Goal: Task Accomplishment & Management: Complete application form

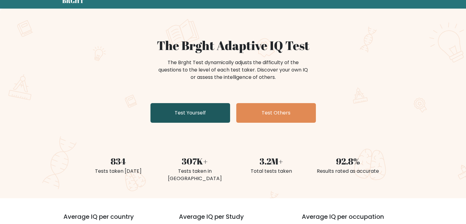
scroll to position [25, 0]
click at [214, 114] on link "Test Yourself" at bounding box center [190, 113] width 80 height 20
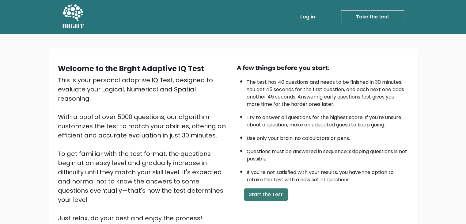
click at [270, 195] on button "Start the Test" at bounding box center [266, 194] width 44 height 12
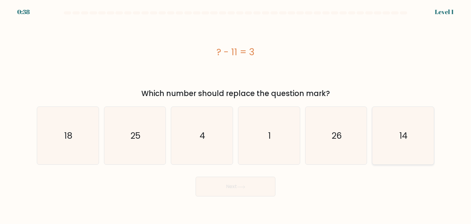
click at [406, 144] on icon "14" at bounding box center [403, 136] width 58 height 58
click at [236, 115] on input "f. 14" at bounding box center [235, 113] width 0 height 3
radio input "true"
click at [244, 181] on button "Next" at bounding box center [235, 186] width 80 height 20
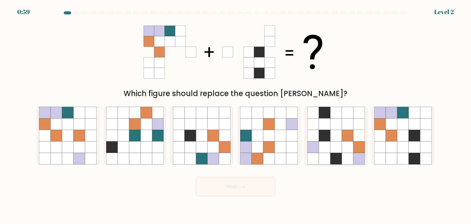
click at [356, 139] on icon at bounding box center [359, 136] width 12 height 12
click at [236, 115] on input "e." at bounding box center [235, 113] width 0 height 3
radio input "true"
click at [258, 185] on button "Next" at bounding box center [235, 186] width 80 height 20
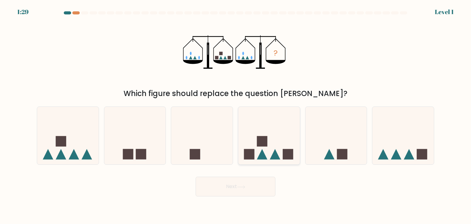
click at [282, 147] on icon at bounding box center [269, 135] width 62 height 51
click at [236, 115] on input "d." at bounding box center [235, 113] width 0 height 3
radio input "true"
click at [267, 190] on button "Next" at bounding box center [235, 186] width 80 height 20
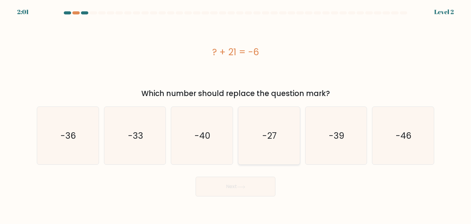
click at [263, 146] on icon "-27" at bounding box center [269, 136] width 58 height 58
click at [236, 115] on input "d. -27" at bounding box center [235, 113] width 0 height 3
radio input "true"
click at [247, 185] on button "Next" at bounding box center [235, 186] width 80 height 20
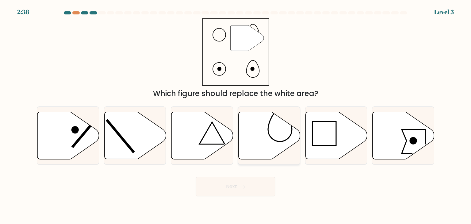
click at [269, 150] on icon at bounding box center [269, 135] width 62 height 47
click at [236, 115] on input "d." at bounding box center [235, 113] width 0 height 3
radio input "true"
click at [264, 182] on button "Next" at bounding box center [235, 186] width 80 height 20
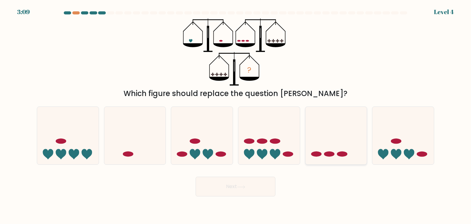
click at [347, 147] on icon at bounding box center [336, 135] width 62 height 51
click at [236, 115] on input "e." at bounding box center [235, 113] width 0 height 3
radio input "true"
click at [267, 183] on button "Next" at bounding box center [235, 186] width 80 height 20
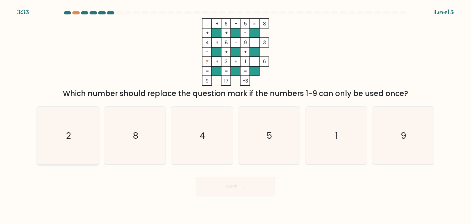
click at [69, 146] on icon "2" at bounding box center [68, 136] width 58 height 58
click at [235, 115] on input "a. 2" at bounding box center [235, 113] width 0 height 3
radio input "true"
click at [239, 189] on button "Next" at bounding box center [235, 186] width 80 height 20
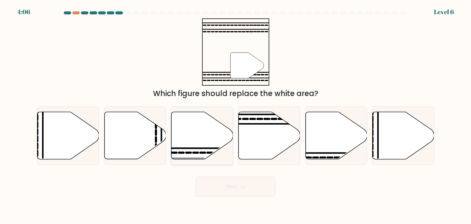
click at [195, 140] on icon at bounding box center [202, 135] width 62 height 47
click at [235, 115] on input "c." at bounding box center [235, 113] width 0 height 3
radio input "true"
click at [232, 184] on button "Next" at bounding box center [235, 186] width 80 height 20
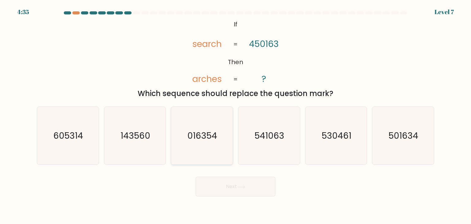
click at [199, 149] on icon "016354" at bounding box center [202, 136] width 58 height 58
click at [235, 115] on input "c. 016354" at bounding box center [235, 113] width 0 height 3
radio input "true"
click at [231, 180] on button "Next" at bounding box center [235, 186] width 80 height 20
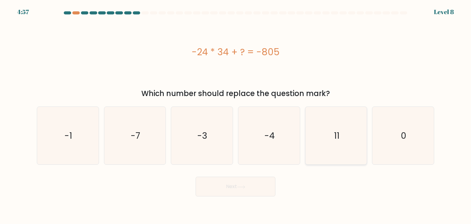
click at [351, 131] on icon "11" at bounding box center [336, 136] width 58 height 58
click at [236, 115] on input "e. 11" at bounding box center [235, 113] width 0 height 3
radio input "true"
click at [217, 183] on button "Next" at bounding box center [235, 186] width 80 height 20
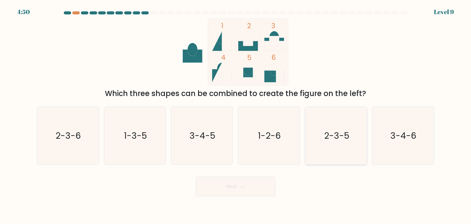
click at [339, 142] on icon "2-3-5" at bounding box center [336, 136] width 58 height 58
click at [236, 115] on input "e. 2-3-5" at bounding box center [235, 113] width 0 height 3
radio input "true"
click at [250, 192] on button "Next" at bounding box center [235, 186] width 80 height 20
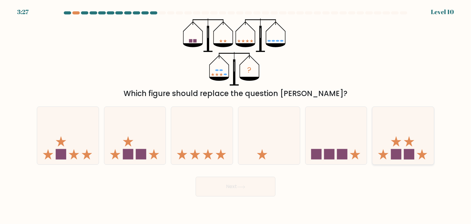
click at [407, 145] on icon at bounding box center [409, 141] width 10 height 10
click at [236, 115] on input "f." at bounding box center [235, 113] width 0 height 3
radio input "true"
click at [219, 183] on button "Next" at bounding box center [235, 186] width 80 height 20
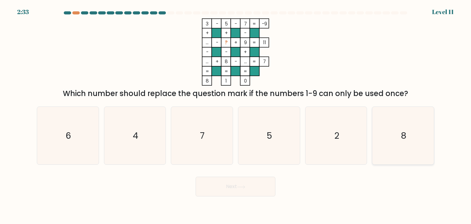
click at [393, 143] on icon "8" at bounding box center [403, 136] width 58 height 58
click at [236, 115] on input "f. 8" at bounding box center [235, 113] width 0 height 3
radio input "true"
click at [240, 189] on button "Next" at bounding box center [235, 186] width 80 height 20
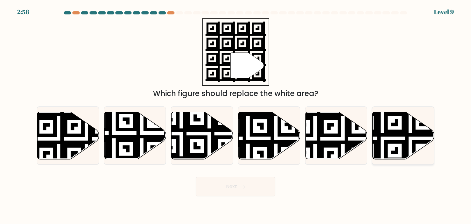
click at [416, 137] on icon at bounding box center [403, 135] width 62 height 47
click at [236, 115] on input "f." at bounding box center [235, 113] width 0 height 3
radio input "true"
click at [229, 191] on button "Next" at bounding box center [235, 186] width 80 height 20
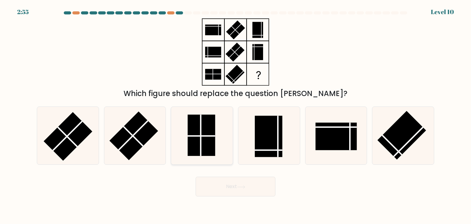
click at [195, 153] on rect at bounding box center [202, 135] width 28 height 41
click at [235, 115] on input "c." at bounding box center [235, 113] width 0 height 3
radio input "true"
click at [237, 194] on button "Next" at bounding box center [235, 186] width 80 height 20
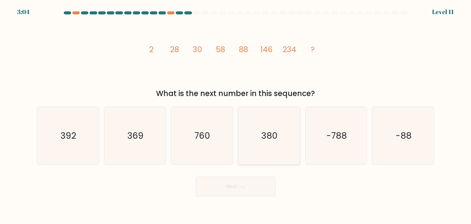
click at [279, 125] on icon "380" at bounding box center [269, 136] width 58 height 58
click at [236, 115] on input "d. 380" at bounding box center [235, 113] width 0 height 3
radio input "true"
click at [251, 182] on button "Next" at bounding box center [235, 186] width 80 height 20
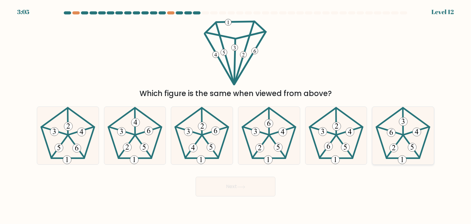
click at [431, 131] on icon at bounding box center [403, 136] width 58 height 58
click at [236, 115] on input "f." at bounding box center [235, 113] width 0 height 3
radio input "true"
click at [247, 185] on button "Next" at bounding box center [235, 186] width 80 height 20
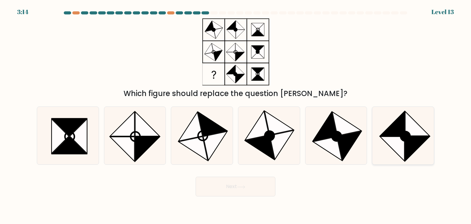
click at [412, 138] on icon at bounding box center [417, 148] width 25 height 25
click at [236, 115] on input "f." at bounding box center [235, 113] width 0 height 3
radio input "true"
click at [347, 143] on icon at bounding box center [349, 145] width 24 height 29
click at [236, 115] on input "e." at bounding box center [235, 113] width 0 height 3
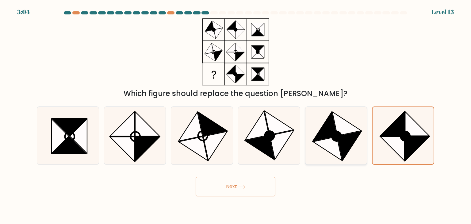
radio input "true"
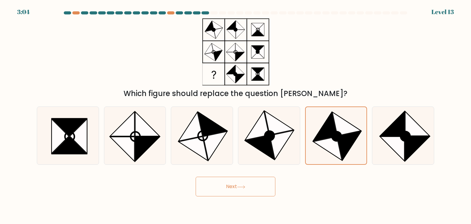
click at [270, 176] on div "Next" at bounding box center [235, 184] width 404 height 24
click at [242, 189] on button "Next" at bounding box center [235, 186] width 80 height 20
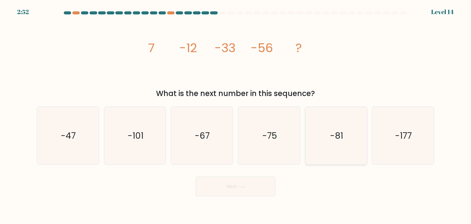
click at [340, 124] on icon "-81" at bounding box center [336, 136] width 58 height 58
click at [236, 115] on input "e. -81" at bounding box center [235, 113] width 0 height 3
radio input "true"
click at [284, 136] on icon "-75" at bounding box center [269, 136] width 58 height 58
click at [236, 115] on input "d. -75" at bounding box center [235, 113] width 0 height 3
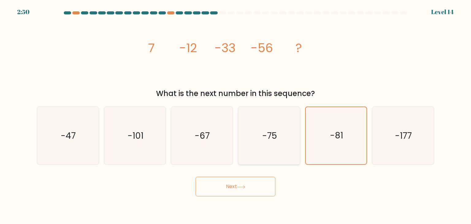
radio input "true"
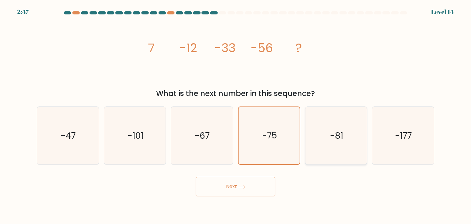
click at [333, 150] on icon "-81" at bounding box center [336, 136] width 58 height 58
click at [236, 115] on input "e. -81" at bounding box center [235, 113] width 0 height 3
radio input "true"
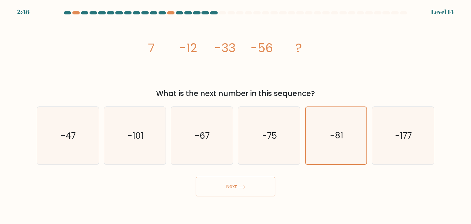
click at [255, 188] on button "Next" at bounding box center [235, 186] width 80 height 20
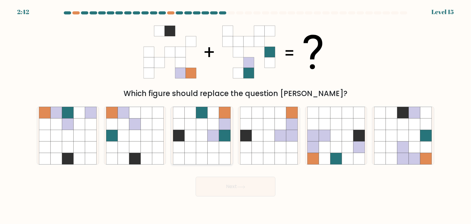
click at [206, 138] on icon at bounding box center [202, 136] width 12 height 12
click at [235, 115] on input "c." at bounding box center [235, 113] width 0 height 3
radio input "true"
click at [84, 142] on icon at bounding box center [80, 147] width 12 height 12
click at [235, 115] on input "a." at bounding box center [235, 113] width 0 height 3
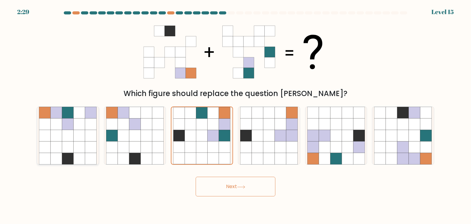
radio input "true"
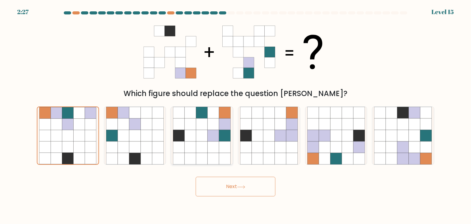
click at [212, 140] on icon at bounding box center [213, 136] width 12 height 12
click at [235, 115] on input "c." at bounding box center [235, 113] width 0 height 3
radio input "true"
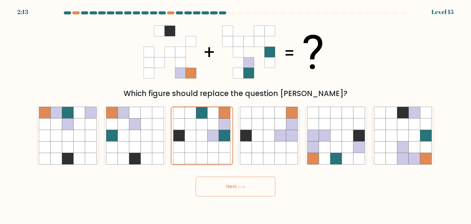
click at [214, 139] on icon at bounding box center [212, 135] width 11 height 11
click at [235, 115] on input "c." at bounding box center [235, 113] width 0 height 3
click at [230, 184] on button "Next" at bounding box center [235, 186] width 80 height 20
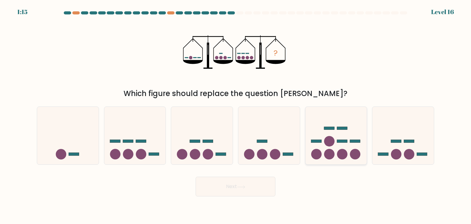
click at [342, 138] on icon at bounding box center [336, 135] width 62 height 51
click at [236, 115] on input "e." at bounding box center [235, 113] width 0 height 3
radio input "true"
click at [256, 185] on button "Next" at bounding box center [235, 186] width 80 height 20
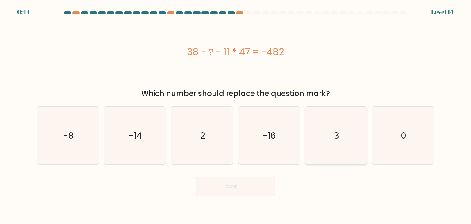
click at [321, 147] on icon "3" at bounding box center [336, 136] width 58 height 58
click at [236, 115] on input "e. 3" at bounding box center [235, 113] width 0 height 3
radio input "true"
click at [251, 198] on body "0:44 Level 14 2" at bounding box center [235, 112] width 471 height 224
click at [252, 189] on button "Next" at bounding box center [235, 186] width 80 height 20
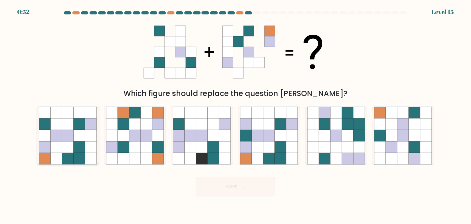
click at [79, 124] on icon at bounding box center [80, 124] width 12 height 12
click at [235, 115] on input "a." at bounding box center [235, 113] width 0 height 3
radio input "true"
click at [239, 187] on icon at bounding box center [241, 186] width 8 height 3
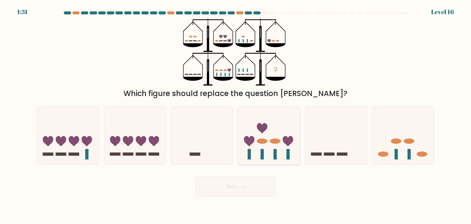
click at [283, 152] on icon at bounding box center [269, 135] width 62 height 51
click at [236, 115] on input "d." at bounding box center [235, 113] width 0 height 3
radio input "true"
click at [240, 188] on icon at bounding box center [241, 186] width 8 height 3
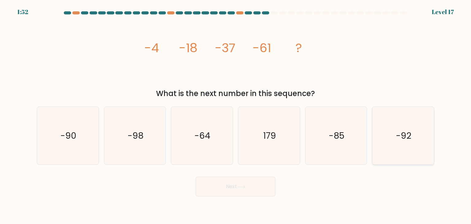
click at [400, 135] on text "-92" at bounding box center [403, 135] width 15 height 12
click at [236, 115] on input "f. -92" at bounding box center [235, 113] width 0 height 3
radio input "true"
click at [249, 180] on button "Next" at bounding box center [235, 186] width 80 height 20
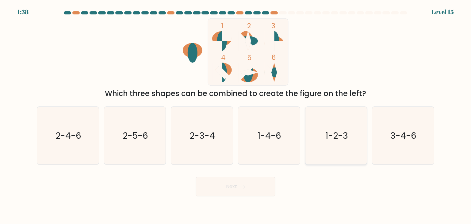
click at [332, 141] on text "1-2-3" at bounding box center [336, 135] width 23 height 12
click at [236, 115] on input "e. 1-2-3" at bounding box center [235, 113] width 0 height 3
radio input "true"
click at [297, 135] on icon "1-4-6" at bounding box center [269, 136] width 58 height 58
click at [236, 115] on input "d. 1-4-6" at bounding box center [235, 113] width 0 height 3
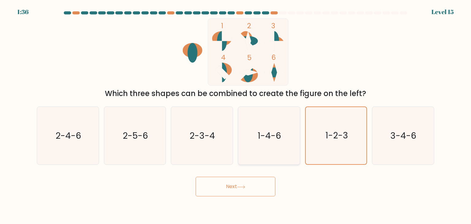
radio input "true"
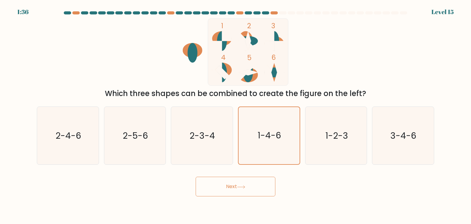
click at [256, 188] on button "Next" at bounding box center [235, 186] width 80 height 20
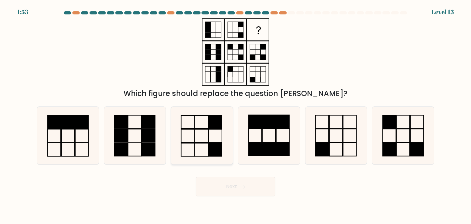
click at [223, 133] on icon at bounding box center [202, 136] width 58 height 58
click at [235, 115] on input "c." at bounding box center [235, 113] width 0 height 3
radio input "true"
click at [232, 186] on button "Next" at bounding box center [235, 186] width 80 height 20
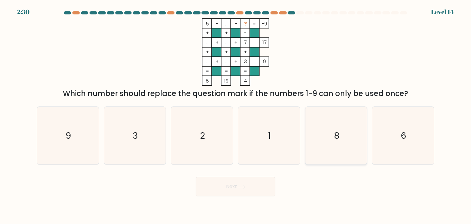
click at [324, 150] on icon "8" at bounding box center [336, 136] width 58 height 58
click at [236, 115] on input "e. 8" at bounding box center [235, 113] width 0 height 3
radio input "true"
click at [254, 187] on button "Next" at bounding box center [235, 186] width 80 height 20
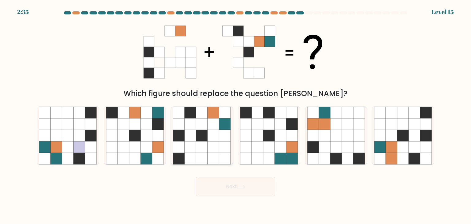
click at [201, 150] on icon at bounding box center [202, 147] width 12 height 12
click at [235, 115] on input "c." at bounding box center [235, 113] width 0 height 3
radio input "true"
click at [235, 188] on button "Next" at bounding box center [235, 186] width 80 height 20
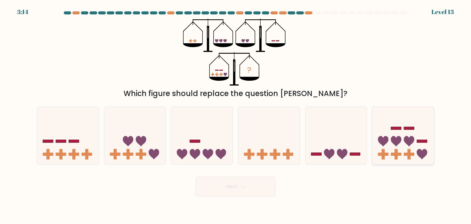
click at [398, 161] on div at bounding box center [403, 135] width 62 height 58
click at [236, 115] on input "f." at bounding box center [235, 113] width 0 height 3
radio input "true"
click at [216, 167] on form at bounding box center [235, 103] width 471 height 185
click at [234, 187] on button "Next" at bounding box center [235, 186] width 80 height 20
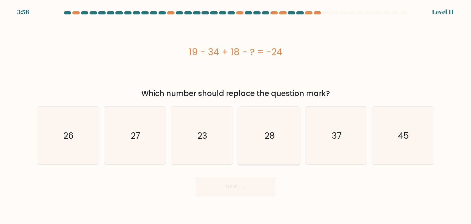
click at [270, 157] on icon "28" at bounding box center [269, 136] width 58 height 58
click at [236, 115] on input "d. 28" at bounding box center [235, 113] width 0 height 3
radio input "true"
click at [254, 185] on button "Next" at bounding box center [235, 186] width 80 height 20
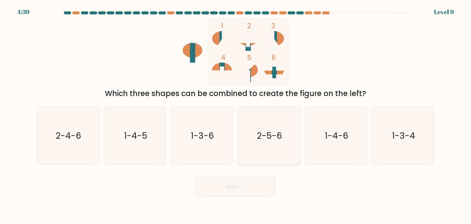
click at [252, 154] on icon "2-5-6" at bounding box center [269, 136] width 58 height 58
click at [236, 115] on input "d. 2-5-6" at bounding box center [235, 113] width 0 height 3
radio input "true"
click at [233, 194] on button "Next" at bounding box center [235, 186] width 80 height 20
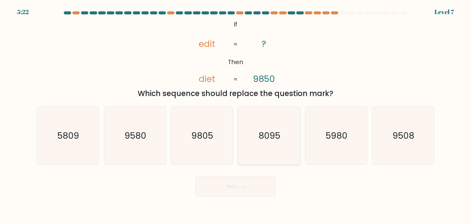
click at [271, 137] on text "8095" at bounding box center [270, 135] width 22 height 12
click at [236, 115] on input "d. 8095" at bounding box center [235, 113] width 0 height 3
radio input "true"
click at [249, 180] on button "Next" at bounding box center [235, 186] width 80 height 20
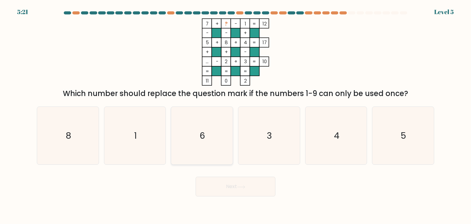
click at [224, 147] on icon "6" at bounding box center [202, 136] width 58 height 58
click at [235, 115] on input "c. 6" at bounding box center [235, 113] width 0 height 3
radio input "true"
click at [224, 174] on div "Next" at bounding box center [235, 184] width 404 height 24
click at [227, 183] on button "Next" at bounding box center [235, 186] width 80 height 20
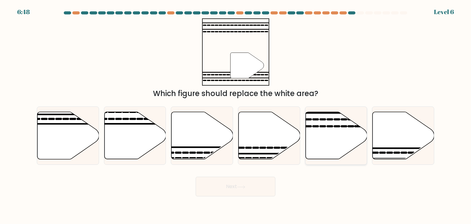
click at [349, 146] on icon at bounding box center [336, 135] width 62 height 47
click at [236, 115] on input "e." at bounding box center [235, 113] width 0 height 3
radio input "true"
click at [257, 192] on button "Next" at bounding box center [235, 186] width 80 height 20
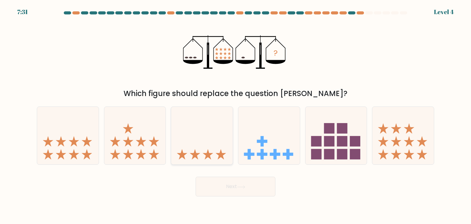
click at [173, 158] on icon at bounding box center [202, 135] width 62 height 51
click at [235, 115] on input "c." at bounding box center [235, 113] width 0 height 3
radio input "true"
click at [221, 185] on button "Next" at bounding box center [235, 186] width 80 height 20
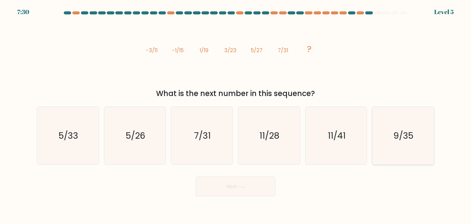
click at [373, 146] on div "9/35" at bounding box center [403, 135] width 62 height 58
click at [236, 115] on input "f. 9/35" at bounding box center [235, 113] width 0 height 3
radio input "true"
click at [235, 178] on button "Next" at bounding box center [235, 186] width 80 height 20
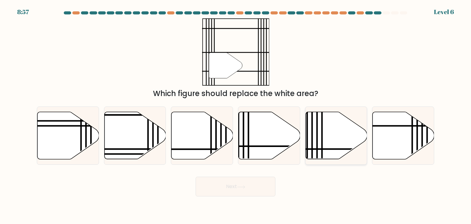
click at [333, 139] on icon at bounding box center [336, 135] width 62 height 47
click at [236, 115] on input "e." at bounding box center [235, 113] width 0 height 3
radio input "true"
click at [263, 179] on button "Next" at bounding box center [235, 186] width 80 height 20
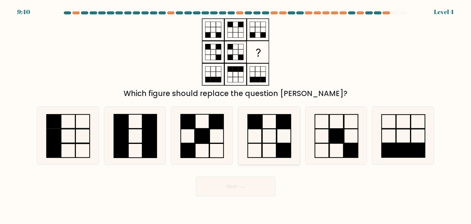
click at [255, 141] on icon at bounding box center [269, 136] width 58 height 58
click at [236, 115] on input "d." at bounding box center [235, 113] width 0 height 3
radio input "true"
click at [245, 185] on icon at bounding box center [241, 186] width 8 height 3
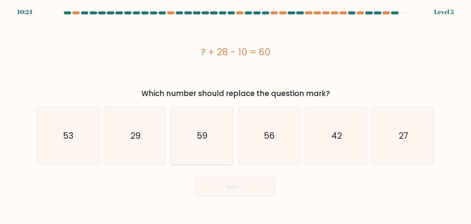
click at [212, 140] on icon "59" at bounding box center [202, 136] width 58 height 58
click at [235, 115] on input "c. 59" at bounding box center [235, 113] width 0 height 3
radio input "true"
click at [230, 184] on button "Next" at bounding box center [235, 186] width 80 height 20
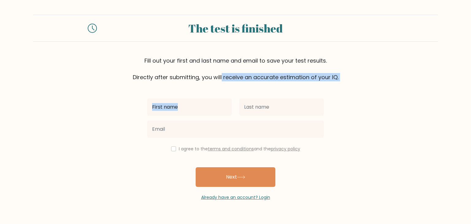
drag, startPoint x: 138, startPoint y: 78, endPoint x: 389, endPoint y: 87, distance: 251.8
click at [389, 87] on form "The test is finished Fill out your first and last name and email to save your t…" at bounding box center [235, 108] width 471 height 186
